Goal: Task Accomplishment & Management: Use online tool/utility

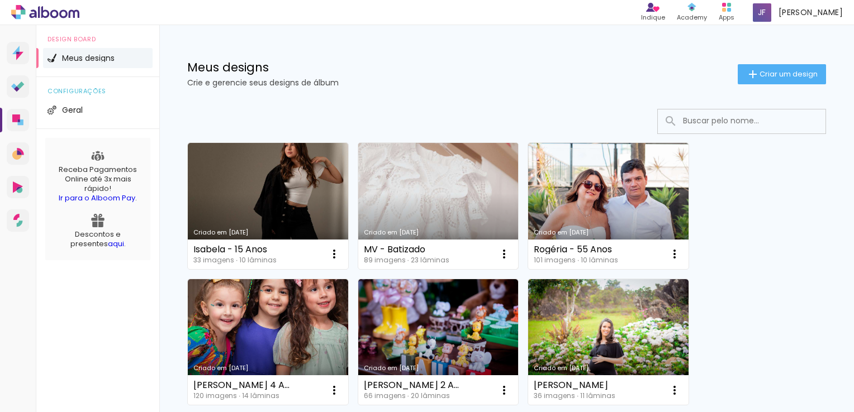
click at [456, 187] on link "Criado em [DATE]" at bounding box center [438, 206] width 160 height 126
